Goal: Navigation & Orientation: Understand site structure

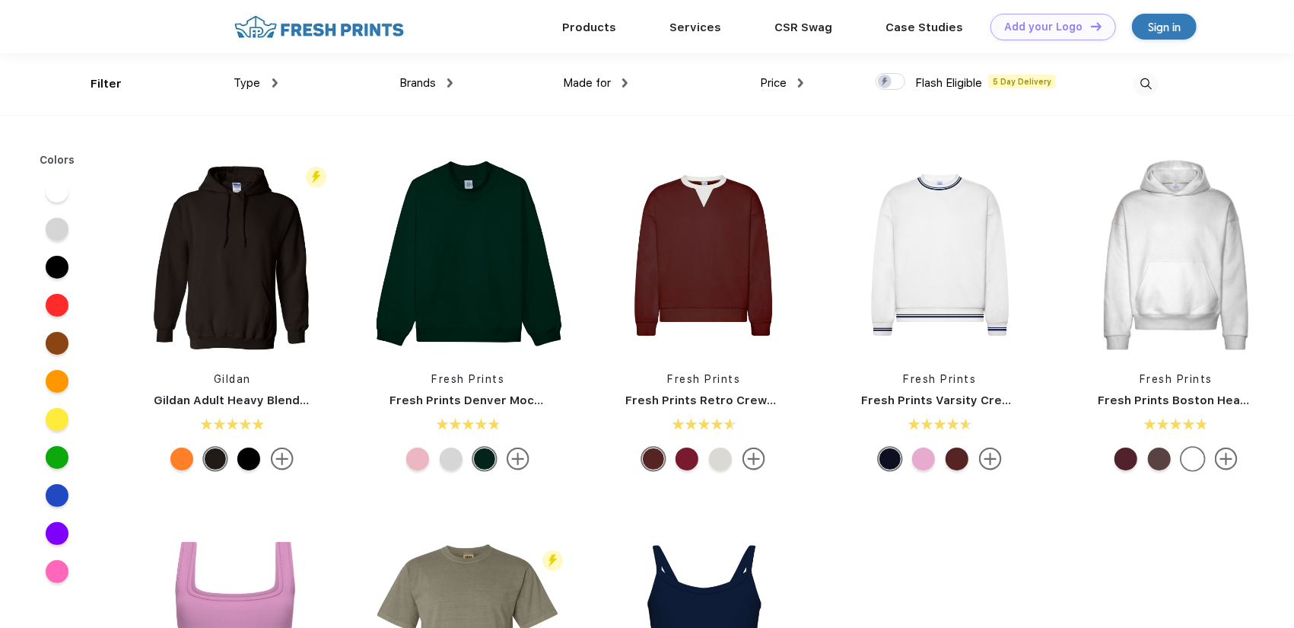
scroll to position [1, 0]
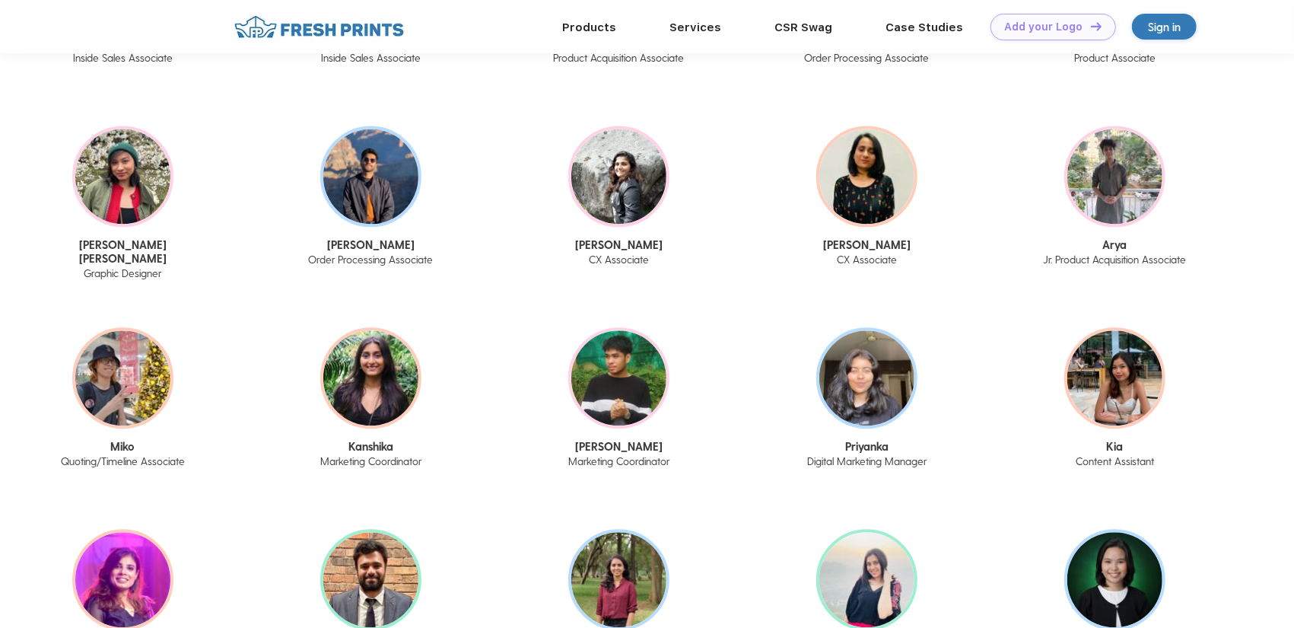
scroll to position [2203, 0]
